Goal: Obtain resource: Obtain resource

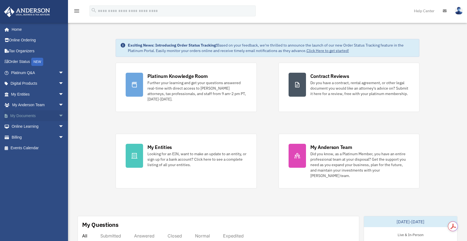
click at [58, 116] on span "arrow_drop_down" at bounding box center [63, 115] width 11 height 11
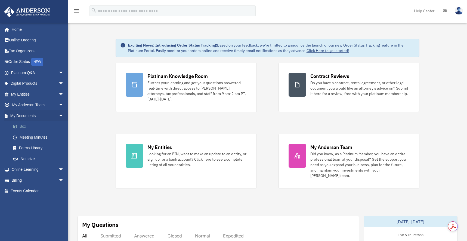
click at [22, 128] on link "Box" at bounding box center [40, 126] width 64 height 11
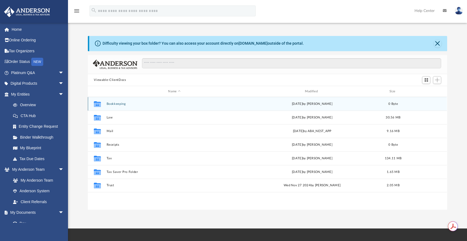
scroll to position [119, 355]
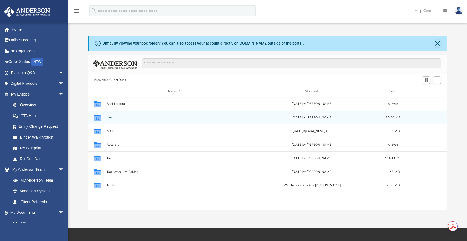
click at [107, 117] on button "Law" at bounding box center [174, 118] width 135 height 4
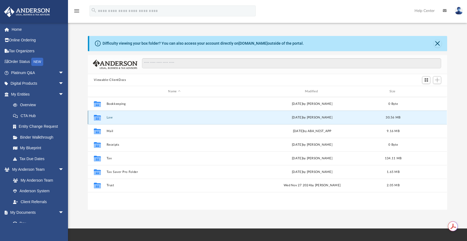
click at [107, 117] on button "Law" at bounding box center [174, 118] width 135 height 4
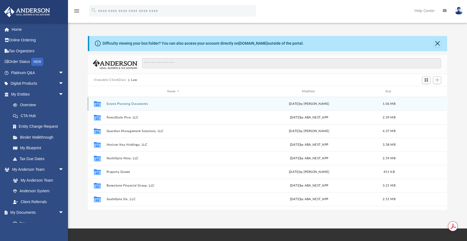
click at [100, 103] on icon "grid" at bounding box center [97, 105] width 7 height 4
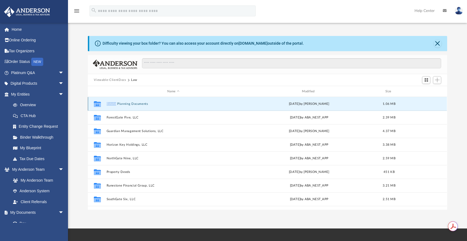
click at [100, 103] on icon "grid" at bounding box center [97, 105] width 7 height 4
click at [110, 104] on button "Estate Planning Documents" at bounding box center [174, 104] width 134 height 4
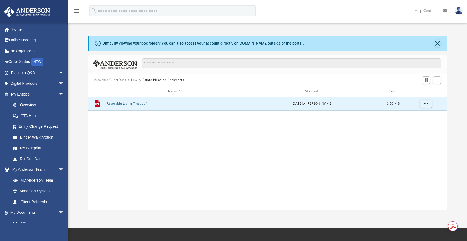
click at [113, 104] on button "Revocable Living Trust.pdf" at bounding box center [174, 104] width 135 height 4
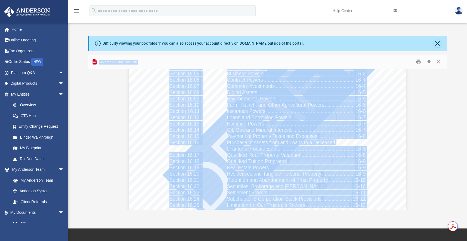
scroll to position [1741, 0]
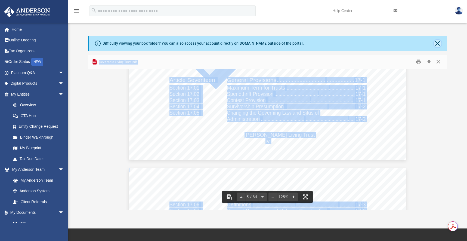
click at [439, 44] on button "Close" at bounding box center [438, 44] width 8 height 8
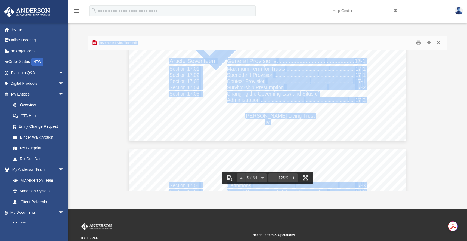
click at [438, 42] on button "Close" at bounding box center [439, 43] width 10 height 8
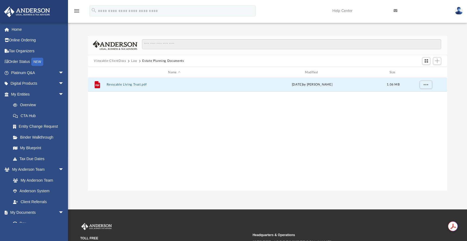
click at [134, 61] on button "Law" at bounding box center [134, 60] width 6 height 5
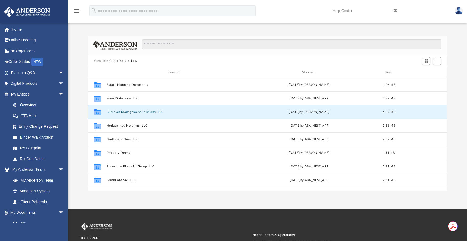
click at [111, 113] on button "Guardian Management Solutions, LLC" at bounding box center [174, 112] width 134 height 4
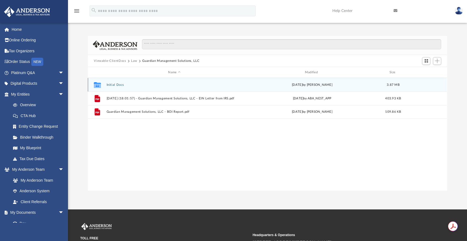
click at [110, 84] on button "Initial Docs" at bounding box center [174, 85] width 135 height 4
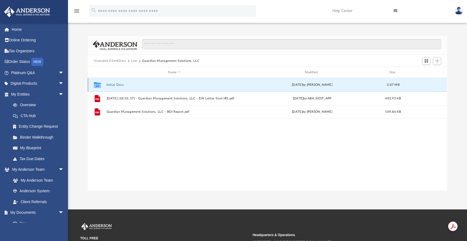
click at [110, 84] on button "Initial Docs" at bounding box center [174, 85] width 135 height 4
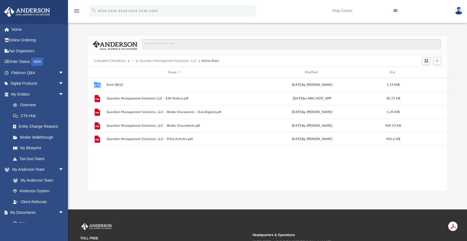
click at [113, 61] on button "Viewable-ClientDocs" at bounding box center [110, 60] width 32 height 5
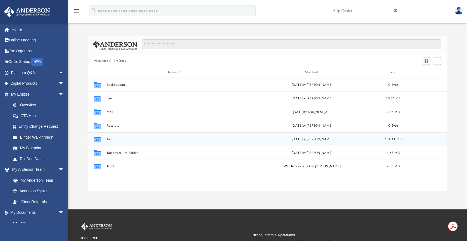
click at [108, 140] on button "Tax" at bounding box center [174, 139] width 135 height 4
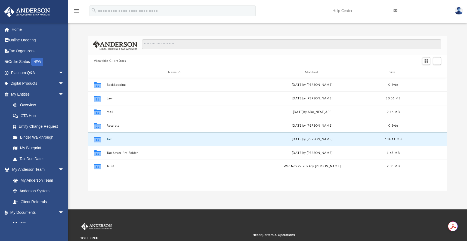
click at [108, 140] on button "Tax" at bounding box center [174, 139] width 135 height 4
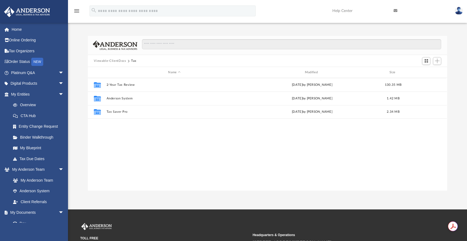
click at [120, 61] on button "Viewable-ClientDocs" at bounding box center [110, 60] width 32 height 5
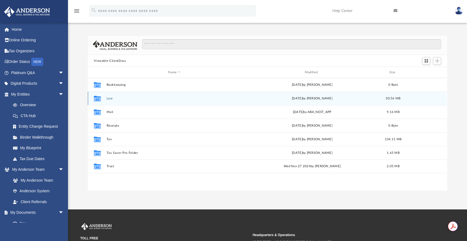
click at [109, 99] on button "Law" at bounding box center [174, 99] width 135 height 4
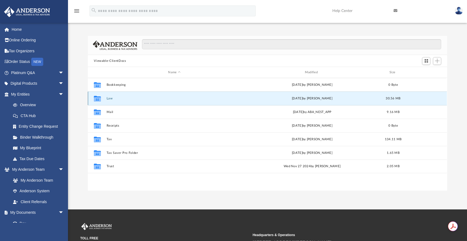
click at [109, 99] on button "Law" at bounding box center [174, 99] width 135 height 4
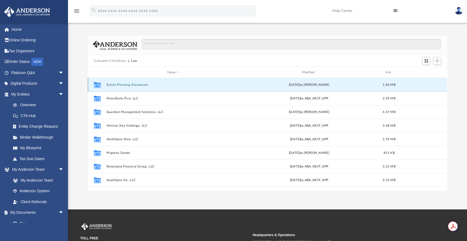
click at [113, 84] on button "Estate Planning Documents" at bounding box center [174, 85] width 134 height 4
